Goal: Information Seeking & Learning: Find specific page/section

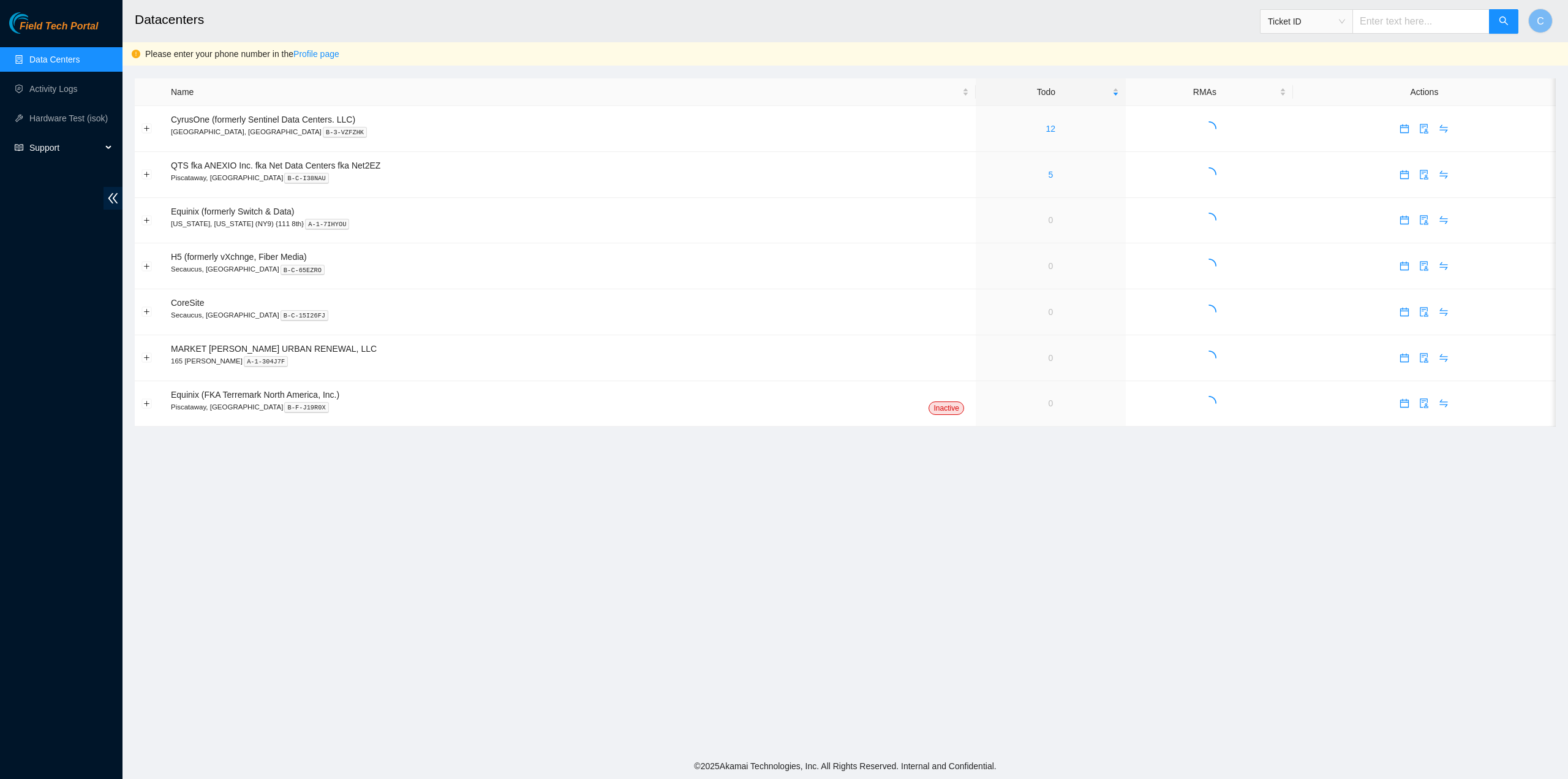
click at [27, 146] on div "Support" at bounding box center [61, 148] width 122 height 25
click at [62, 179] on link "Documentation" at bounding box center [58, 177] width 57 height 10
